Goal: Task Accomplishment & Management: Manage account settings

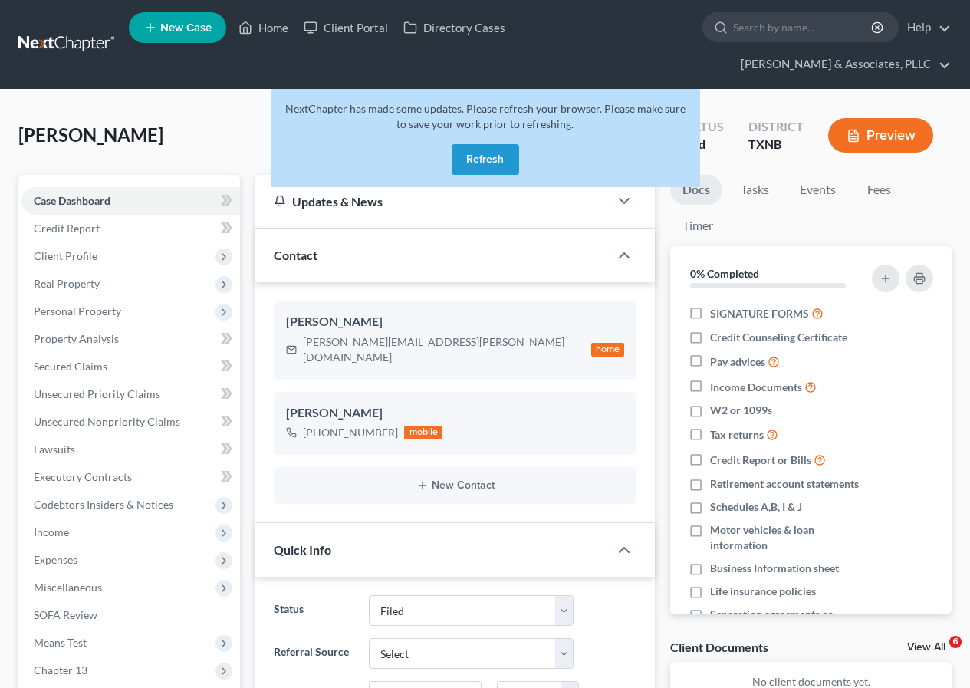
select select "2"
click at [276, 28] on link "Home" at bounding box center [263, 28] width 65 height 28
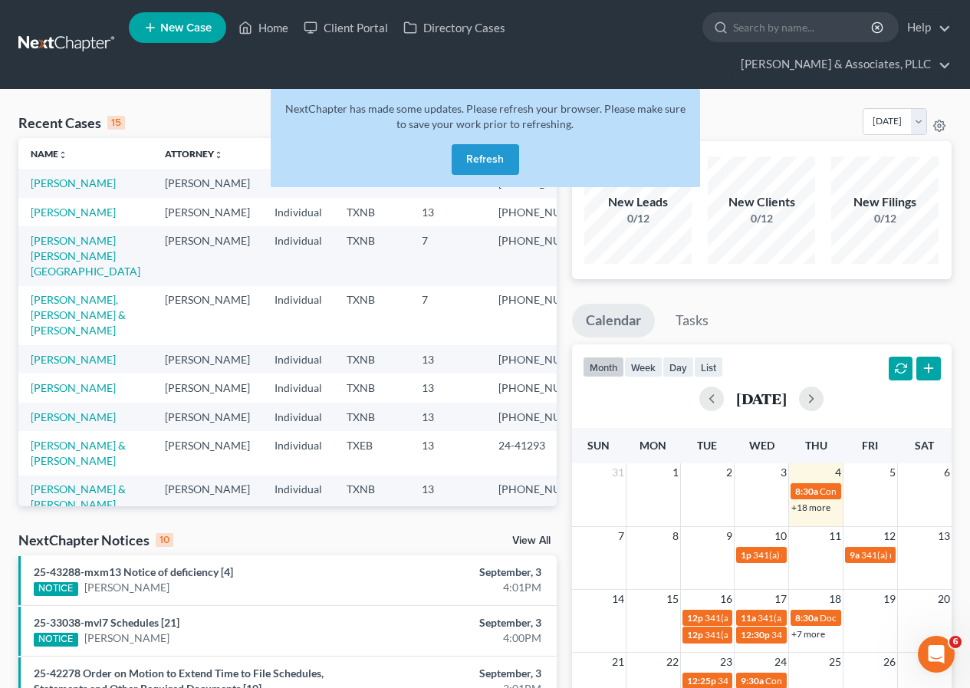
click at [481, 159] on button "Refresh" at bounding box center [486, 159] width 68 height 31
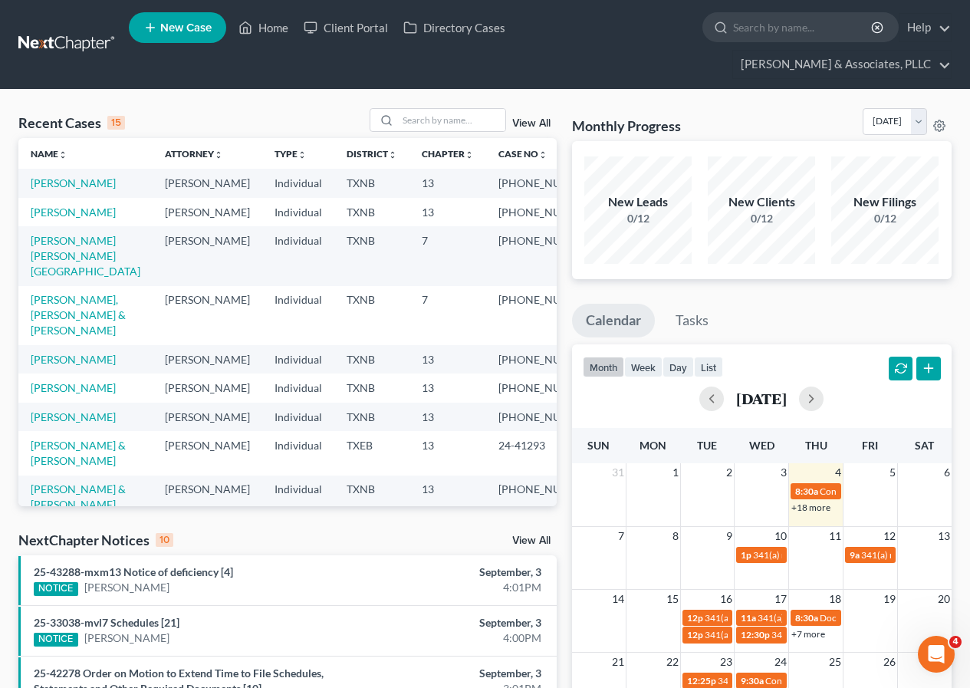
click at [929, 366] on button "button" at bounding box center [929, 369] width 25 height 25
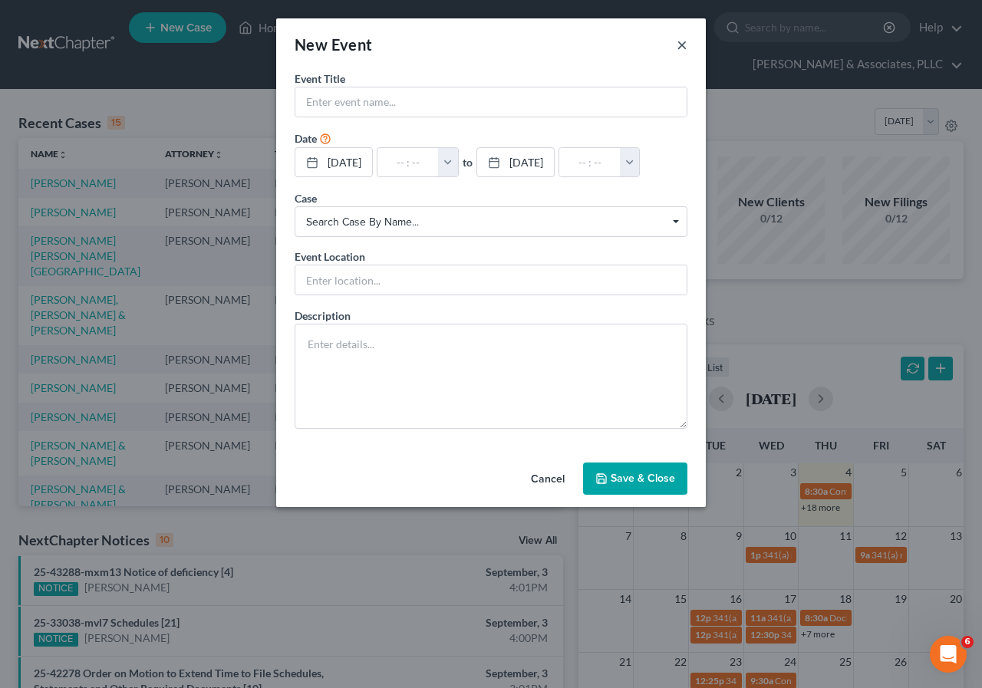
click at [684, 42] on button "×" at bounding box center [682, 44] width 11 height 18
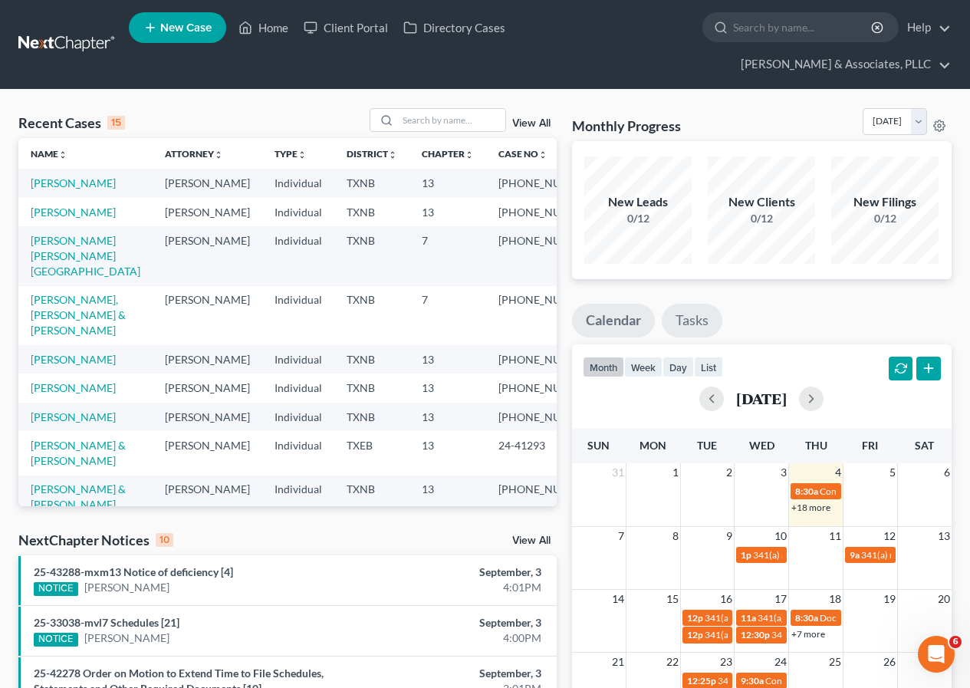
click at [695, 323] on link "Tasks" at bounding box center [692, 321] width 61 height 34
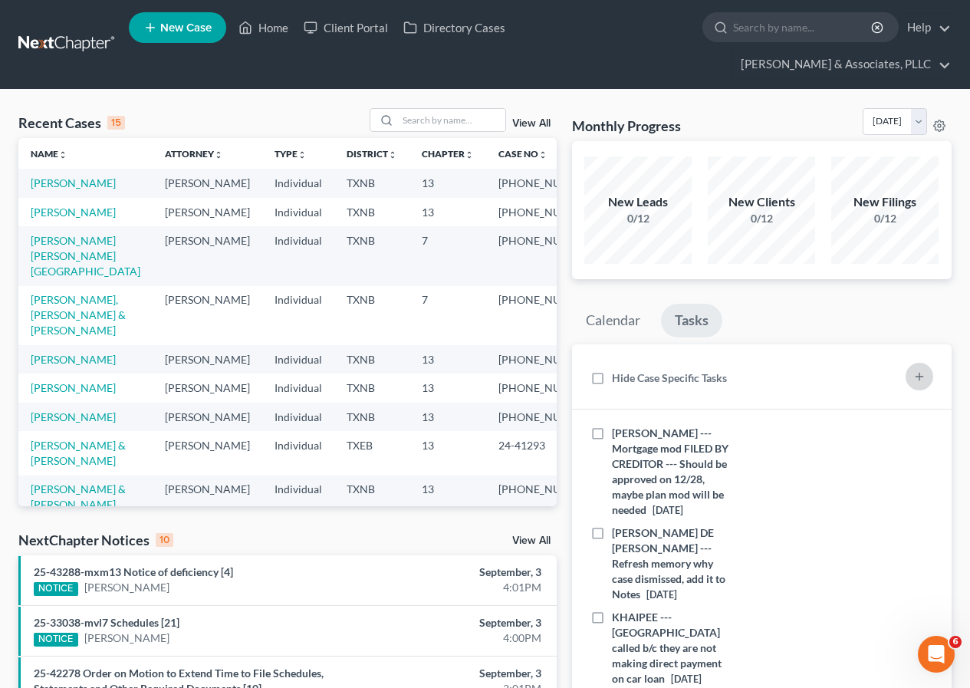
click at [910, 372] on button "button" at bounding box center [920, 377] width 28 height 28
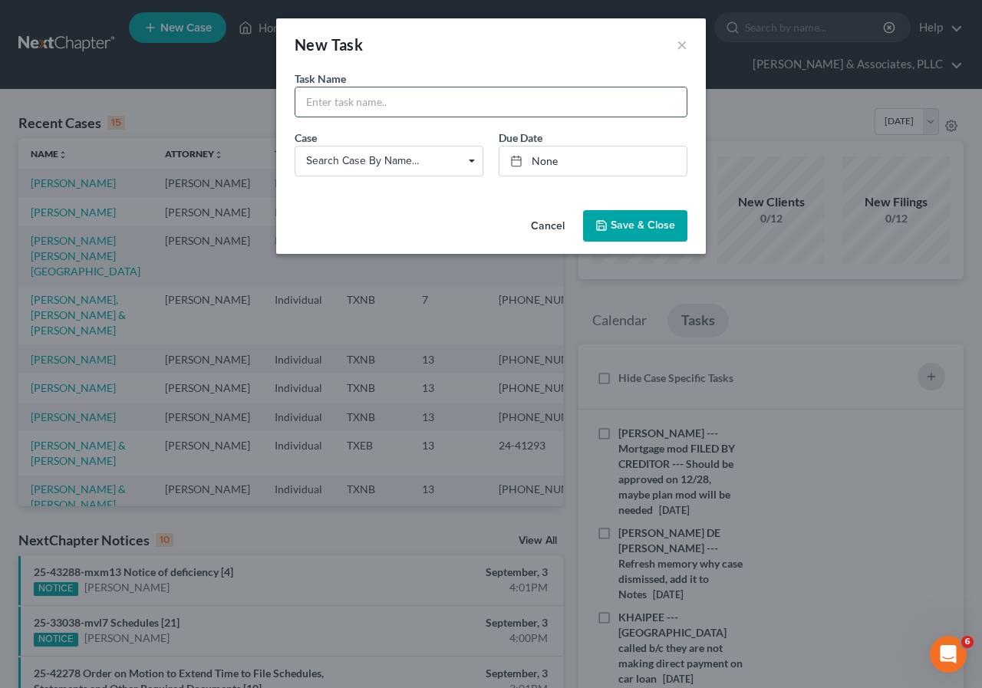
click at [321, 102] on input "text" at bounding box center [490, 101] width 391 height 29
type input "[PERSON_NAME] --- Probably needs a plan mod b/c one car was paid off by insuran…"
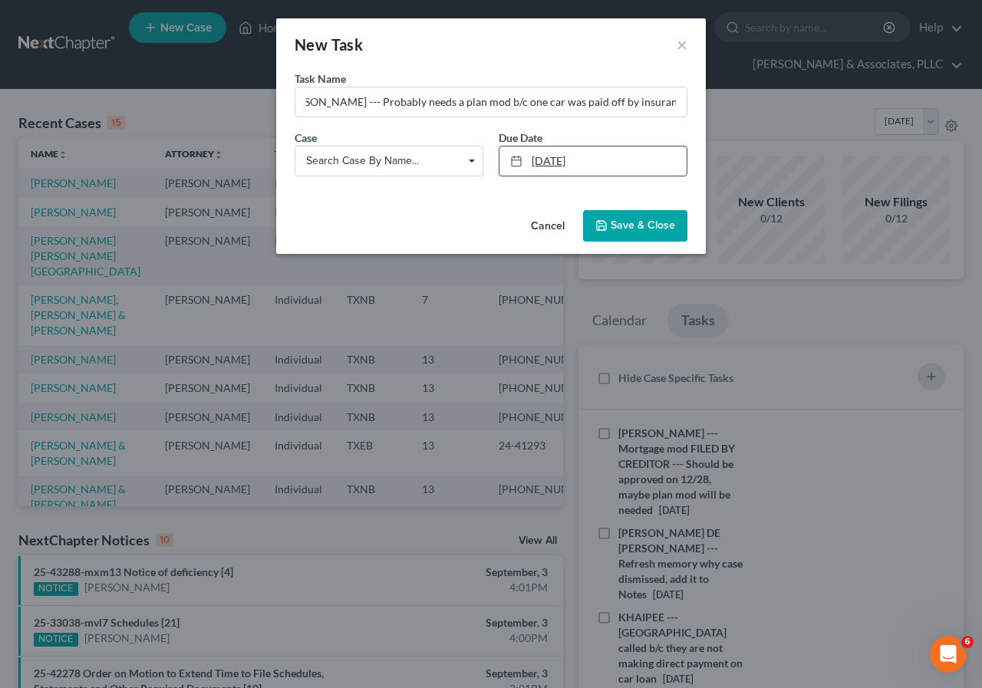
type input "[DATE]"
click at [546, 160] on link "[DATE]" at bounding box center [592, 161] width 187 height 29
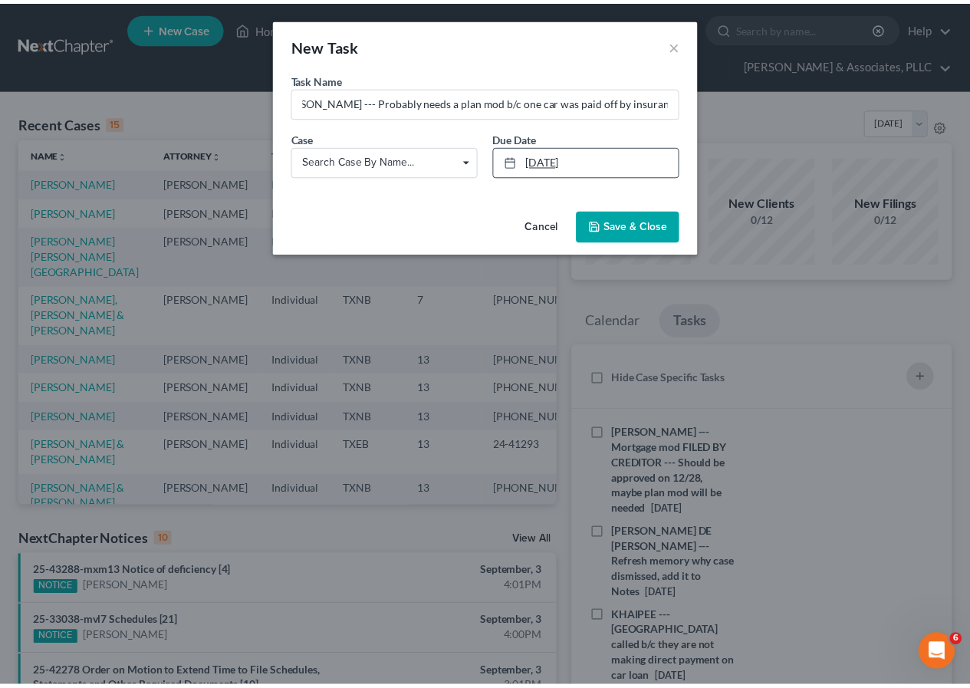
scroll to position [0, 0]
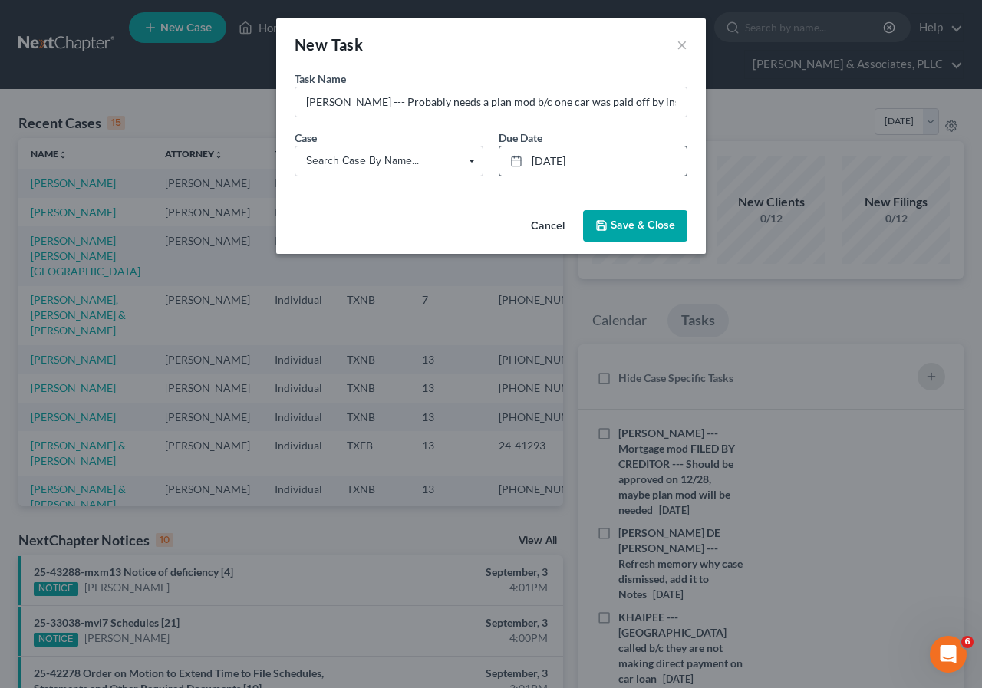
click at [613, 221] on span "Save & Close" at bounding box center [643, 225] width 64 height 13
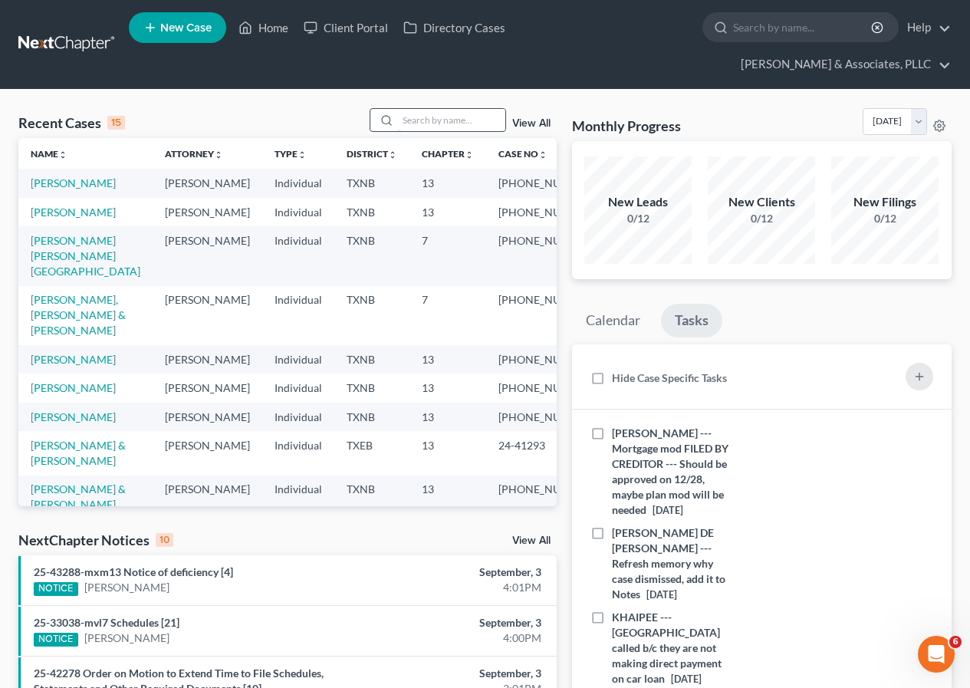
click at [440, 124] on input "search" at bounding box center [451, 120] width 107 height 22
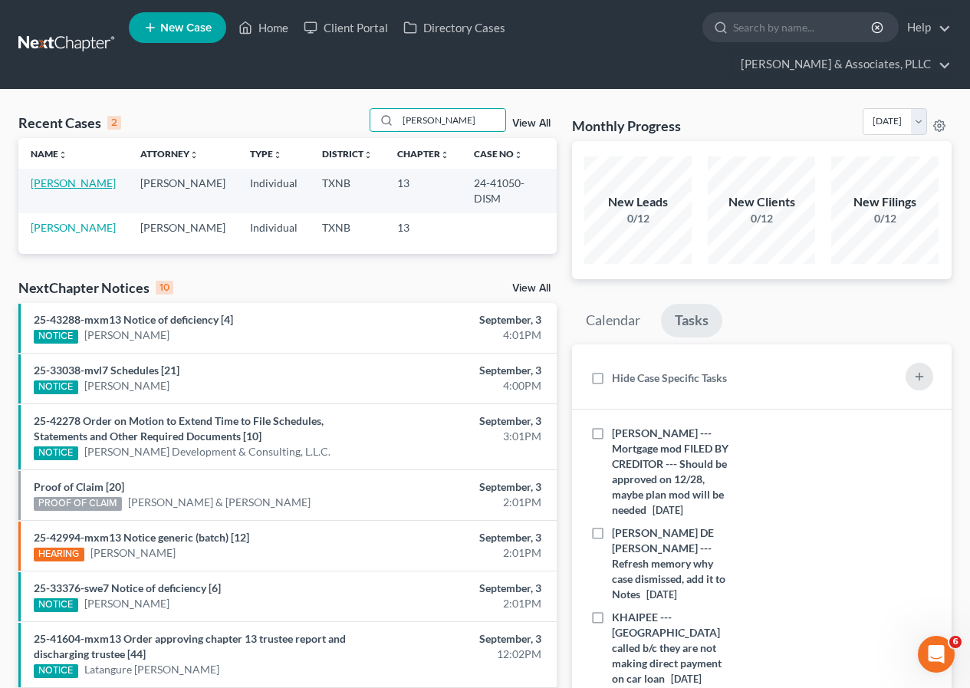
type input "[PERSON_NAME]"
click at [73, 183] on link "[PERSON_NAME]" at bounding box center [73, 182] width 85 height 13
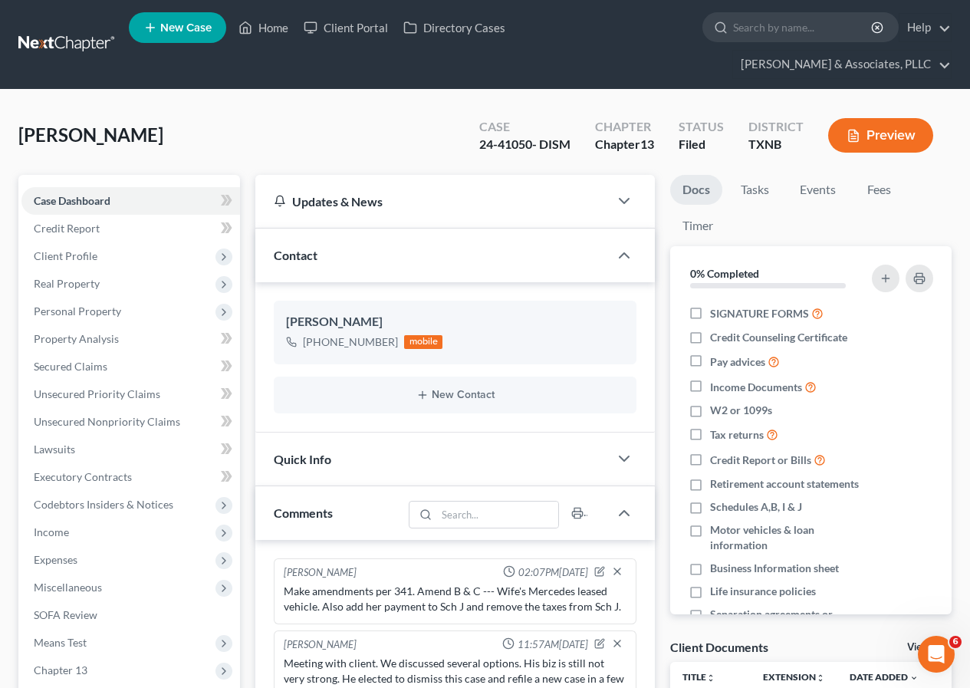
scroll to position [67, 0]
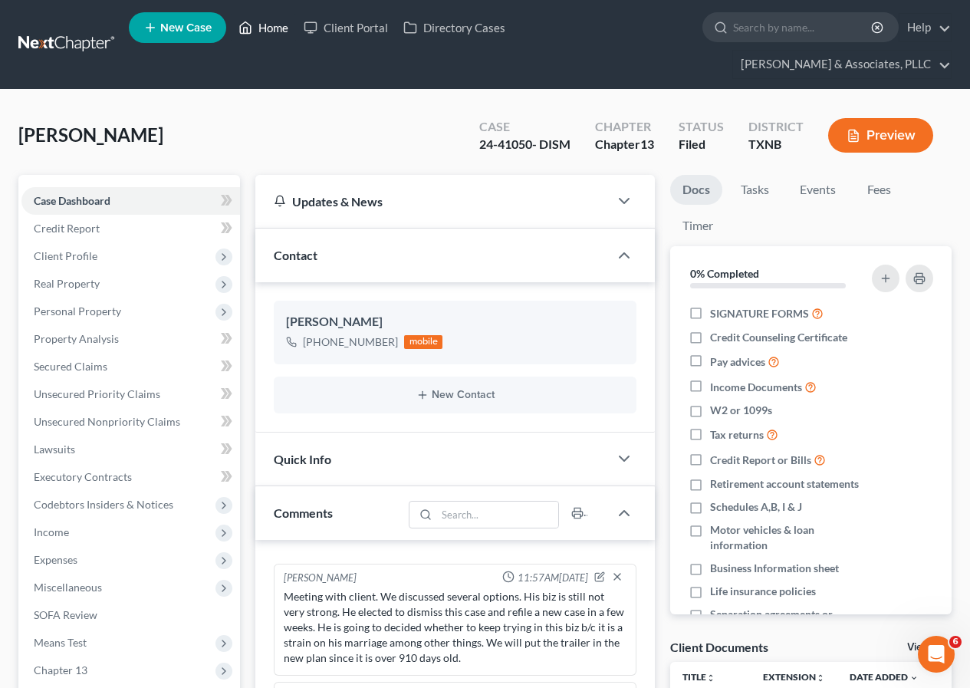
click at [272, 31] on link "Home" at bounding box center [263, 28] width 65 height 28
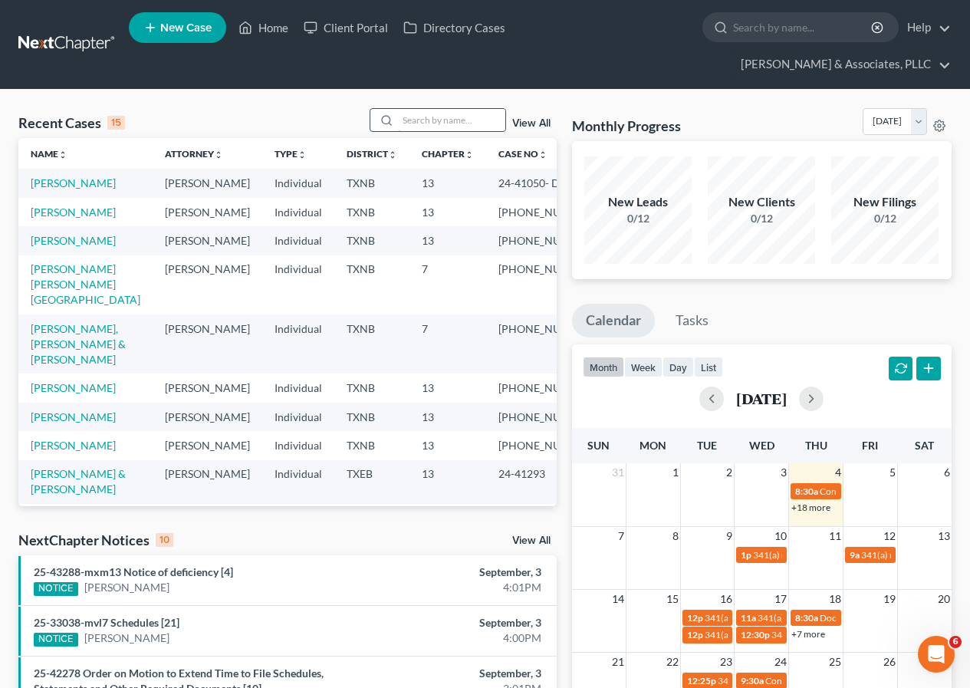
click at [439, 122] on input "search" at bounding box center [451, 120] width 107 height 22
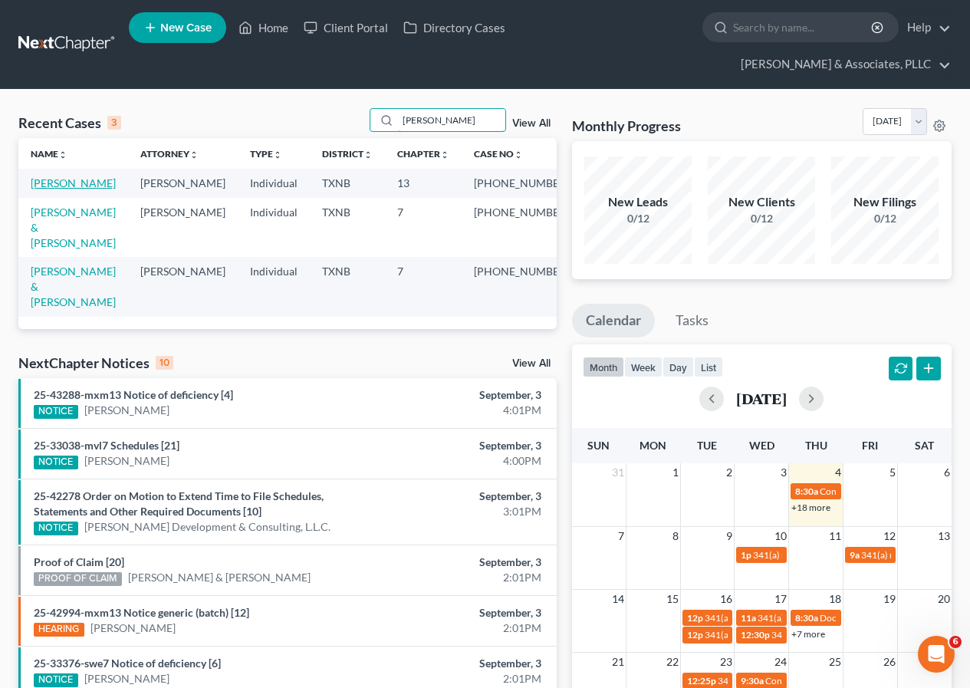
type input "[PERSON_NAME]"
click at [60, 187] on link "[PERSON_NAME]" at bounding box center [73, 182] width 85 height 13
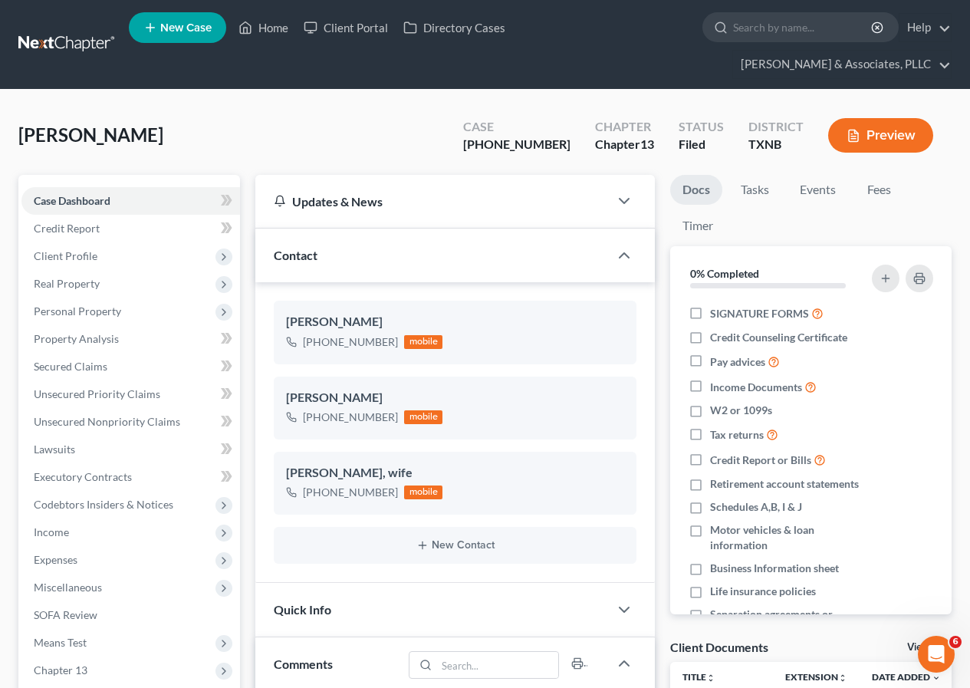
click at [868, 141] on button "Preview" at bounding box center [881, 135] width 105 height 35
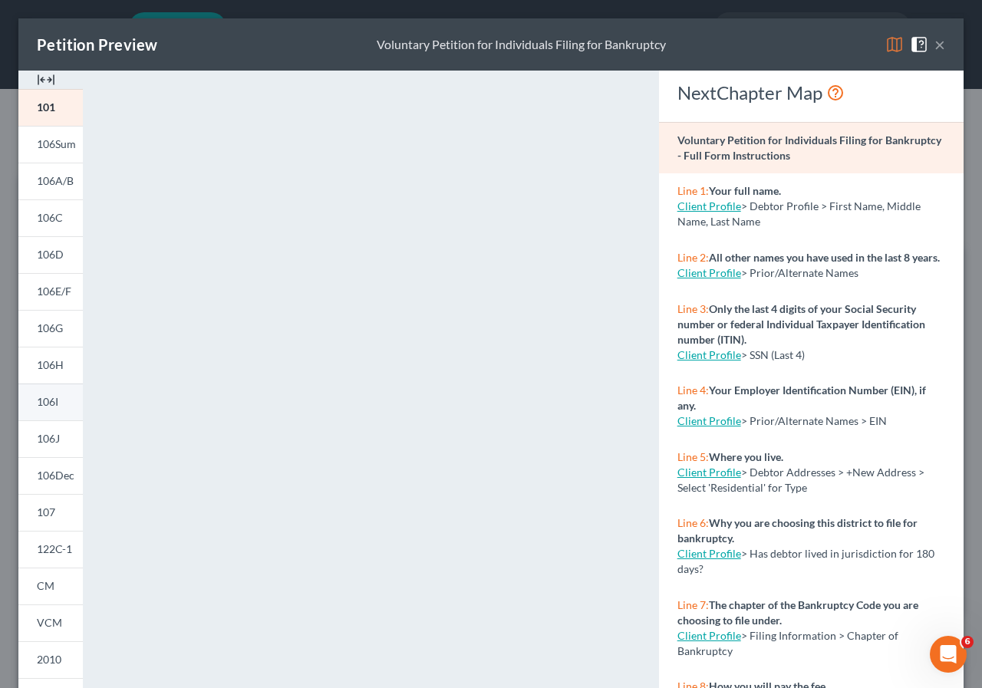
click at [48, 400] on span "106I" at bounding box center [47, 401] width 21 height 13
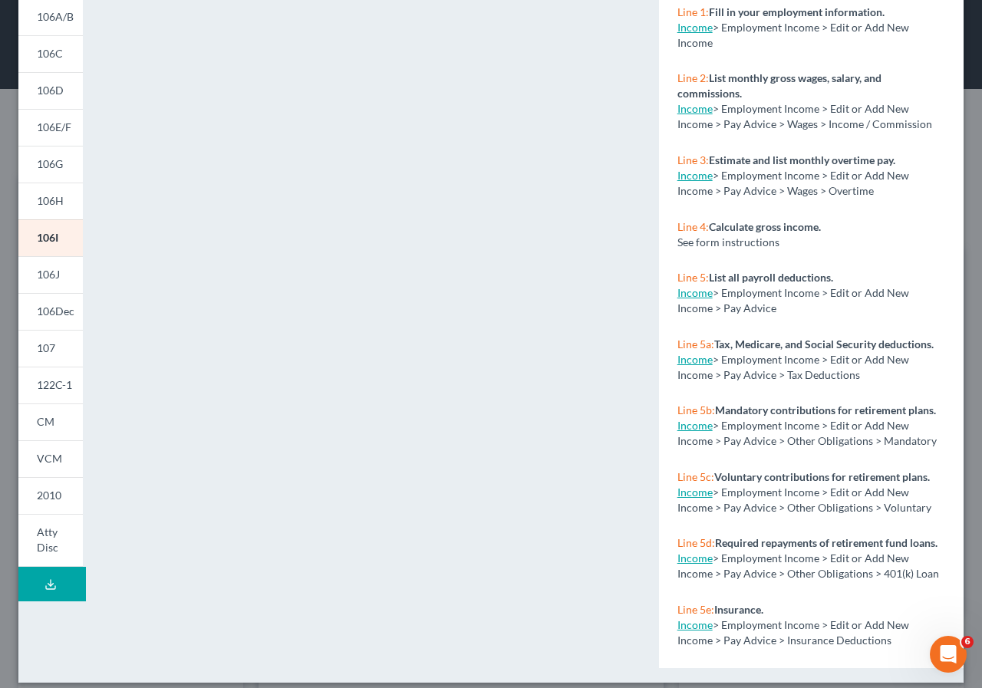
scroll to position [177, 0]
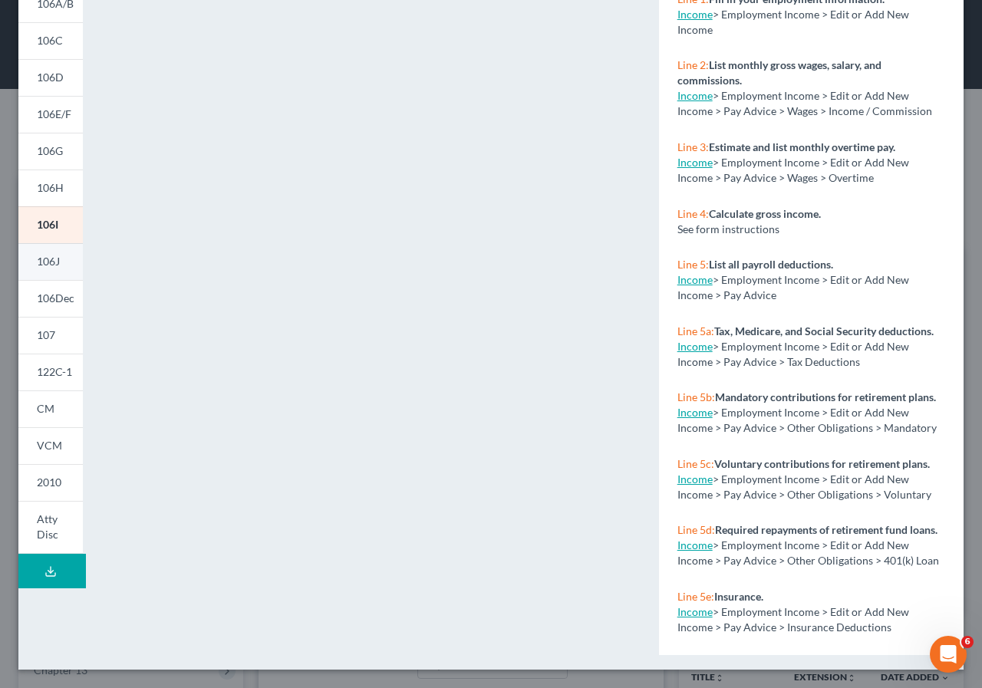
click at [52, 258] on span "106J" at bounding box center [48, 261] width 23 height 13
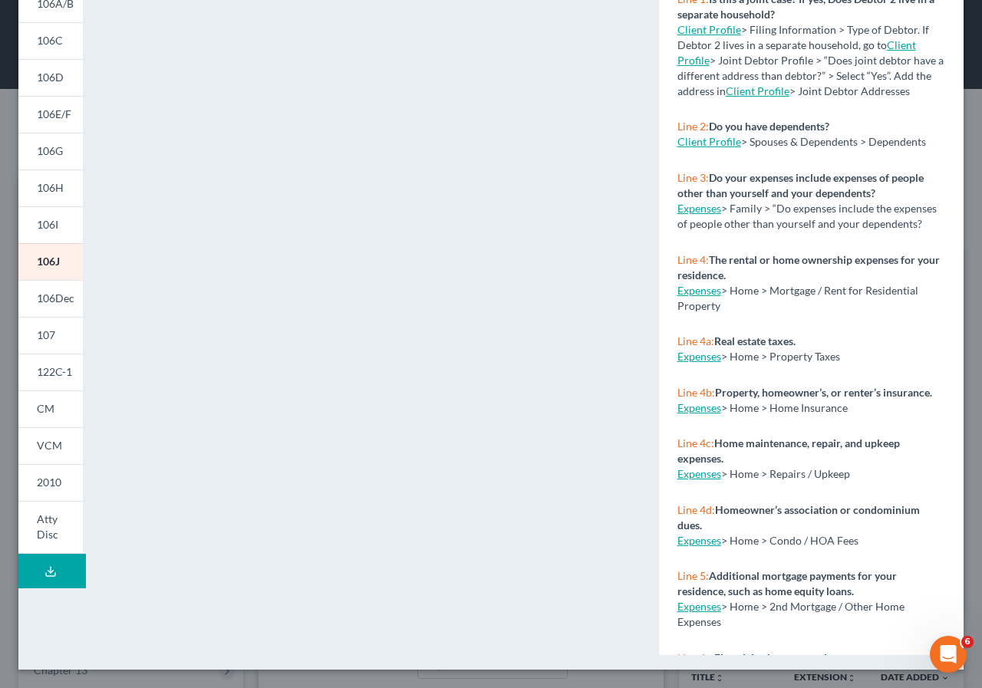
scroll to position [24, 0]
